Goal: Find specific page/section

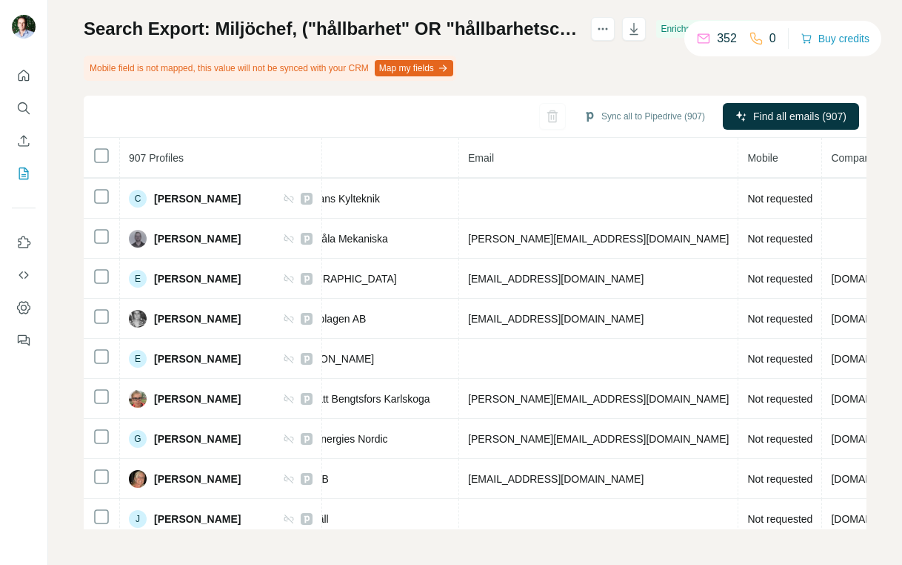
scroll to position [6451, 429]
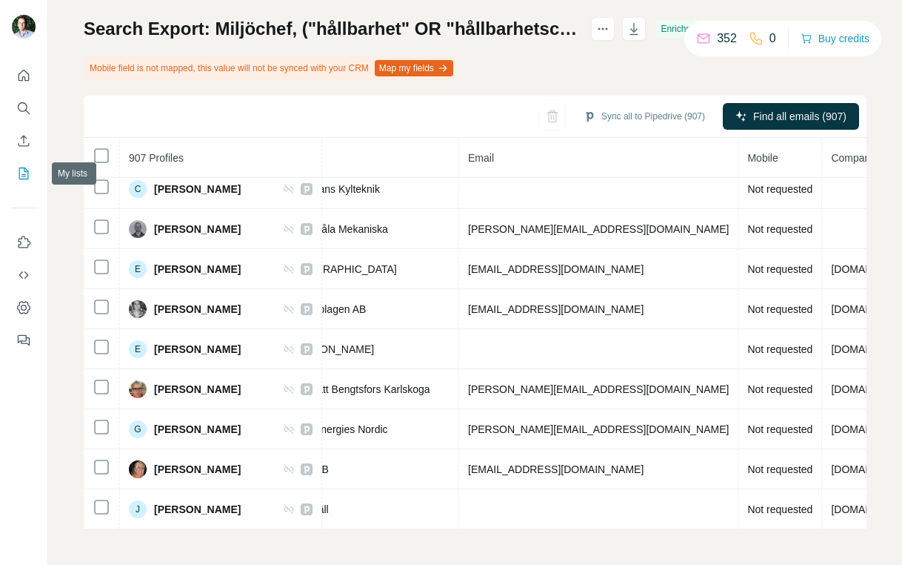
click at [24, 174] on icon "My lists" at bounding box center [24, 172] width 7 height 10
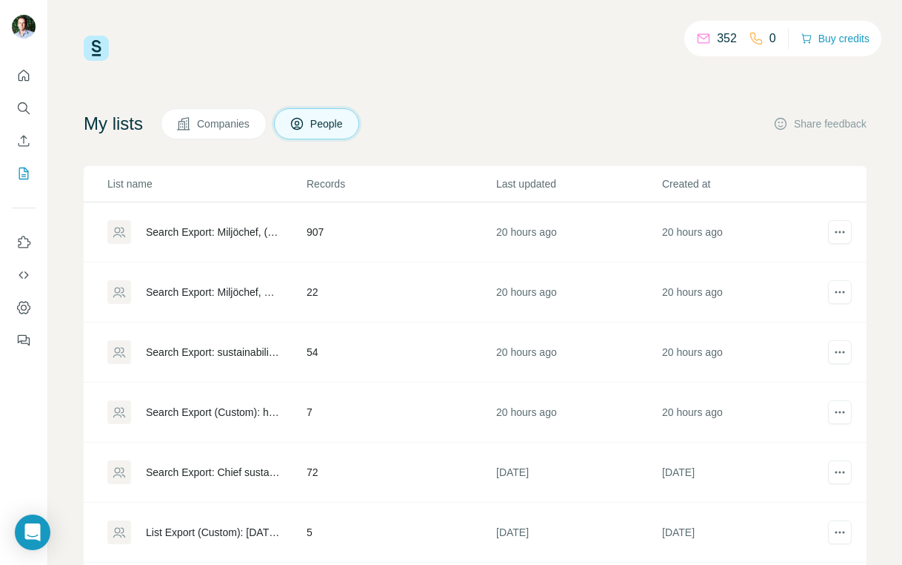
click at [246, 235] on div "Search Export: Miljöchef, ("hållbarhet" OR "hållbarhetschef" OR "hållbarhetsans…" at bounding box center [214, 232] width 136 height 15
